Goal: Transaction & Acquisition: Purchase product/service

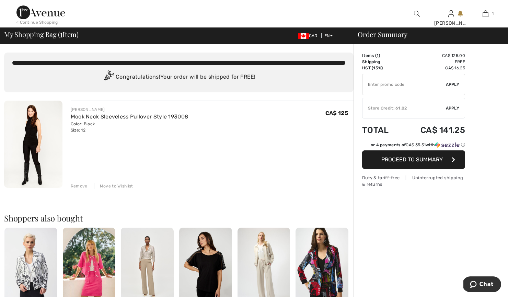
click at [483, 15] on img at bounding box center [485, 14] width 6 height 8
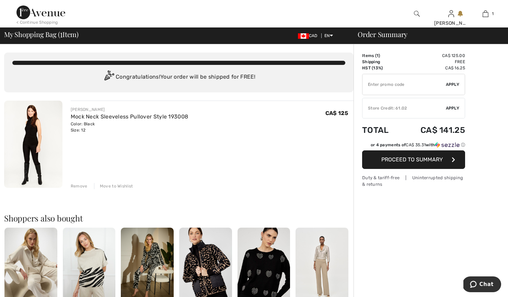
click at [300, 142] on div "FRANK LYMAN Mock Neck Sleeveless Pullover Style 193008 Color: Black Size: 12 Fi…" at bounding box center [212, 144] width 283 height 88
click at [389, 106] on div "Store Credit: 61.02" at bounding box center [403, 108] width 83 height 6
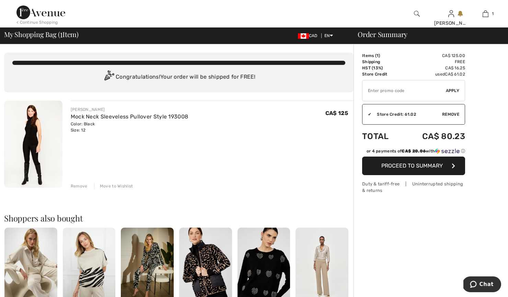
click at [395, 163] on span "Proceed to Summary" at bounding box center [411, 165] width 61 height 7
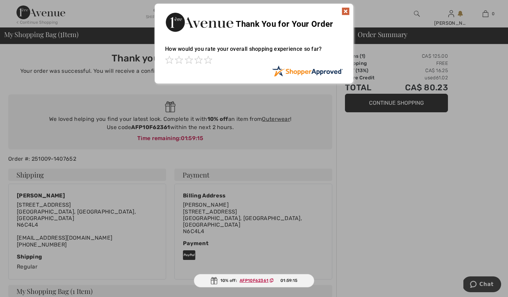
click at [346, 10] on img at bounding box center [345, 11] width 8 height 8
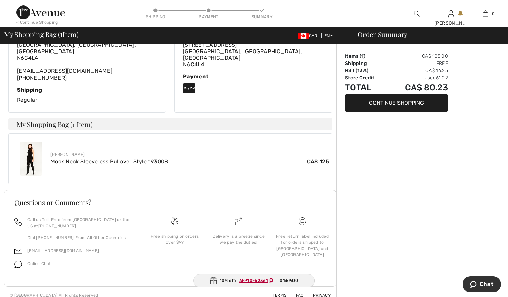
scroll to position [166, 0]
click at [130, 158] on link "Mock Neck Sleeveless Pullover Style 193008" at bounding box center [109, 161] width 118 height 7
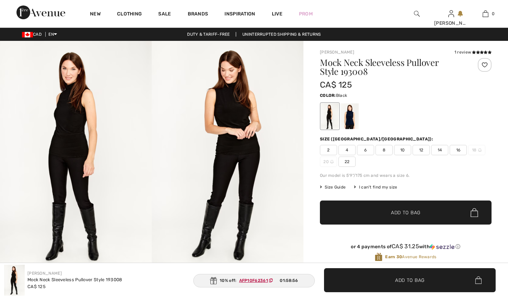
checkbox input "true"
click at [349, 121] on div at bounding box center [350, 116] width 18 height 26
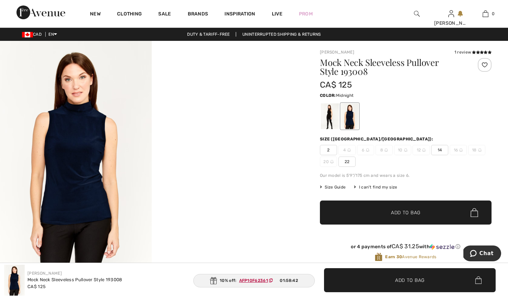
click at [421, 125] on div at bounding box center [405, 116] width 171 height 28
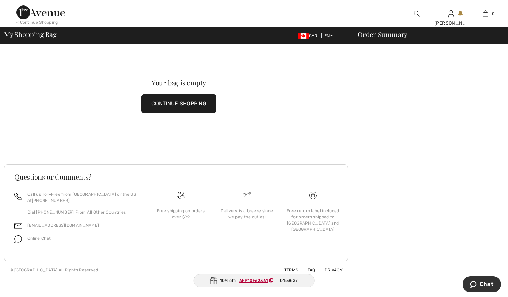
click at [51, 16] on img at bounding box center [40, 12] width 49 height 14
